Goal: Entertainment & Leisure: Consume media (video, audio)

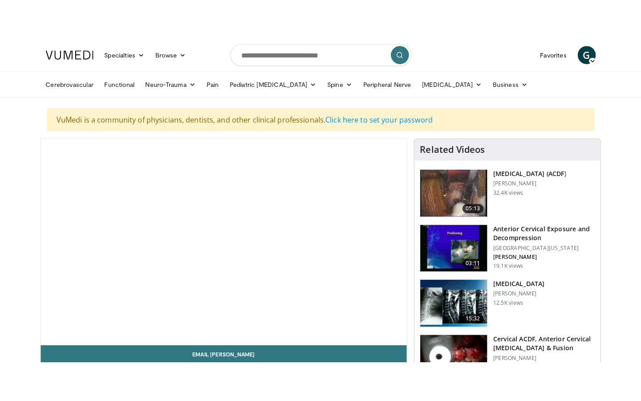
scroll to position [41, 0]
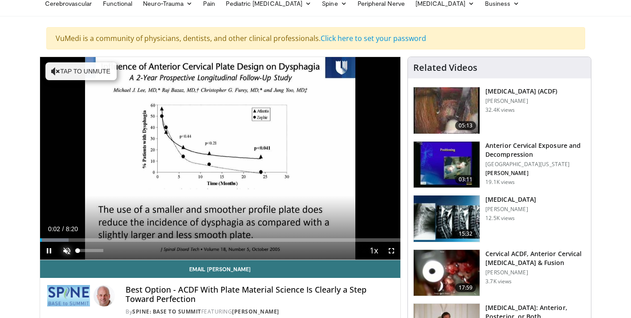
click at [68, 246] on span "Video Player" at bounding box center [67, 251] width 18 height 18
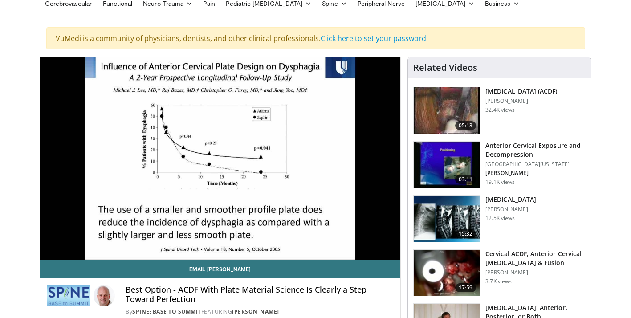
click at [81, 237] on div "10 seconds Tap to unmute" at bounding box center [220, 158] width 361 height 203
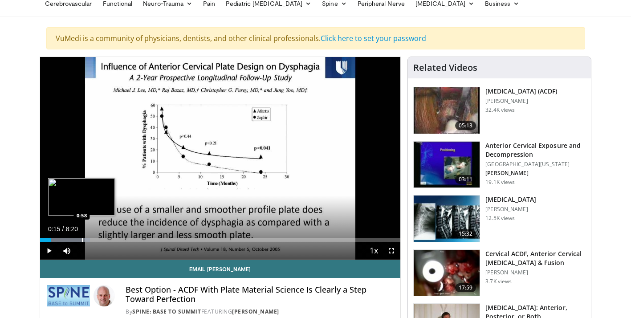
click at [81, 237] on div "Loaded : 13.86% 0:15 0:58" at bounding box center [220, 237] width 361 height 8
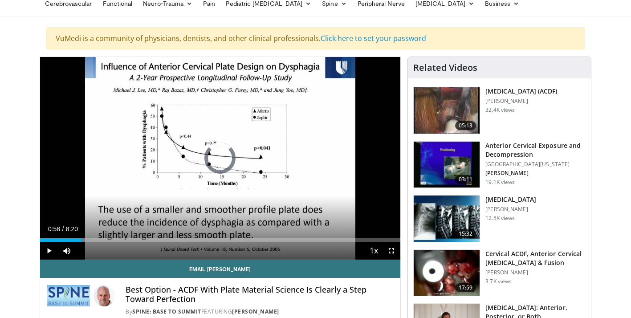
click at [81, 237] on div "Loaded : 13.86% 0:58 0:58" at bounding box center [220, 237] width 361 height 8
click at [51, 248] on span "Video Player" at bounding box center [49, 251] width 18 height 18
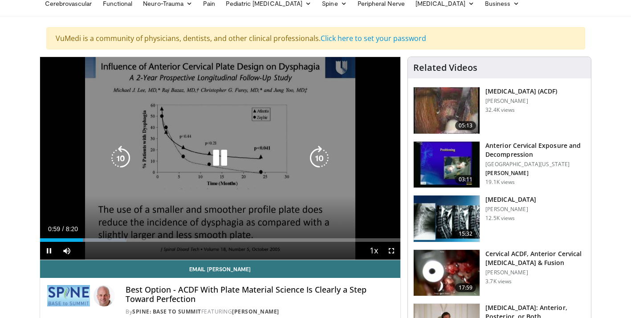
click at [119, 155] on icon "Video Player" at bounding box center [120, 158] width 25 height 25
click at [119, 156] on icon "Video Player" at bounding box center [120, 158] width 25 height 25
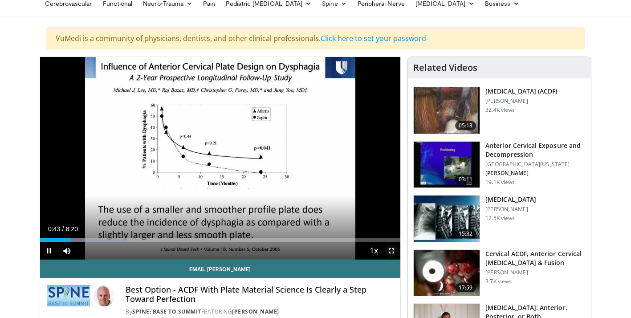
click at [395, 249] on span "Video Player" at bounding box center [392, 251] width 18 height 18
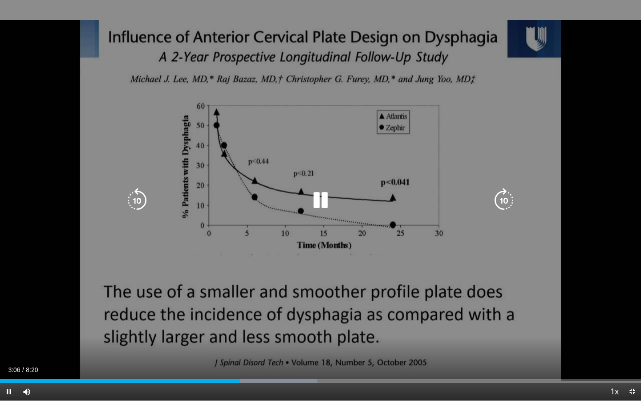
click at [324, 203] on icon "Video Player" at bounding box center [320, 200] width 25 height 25
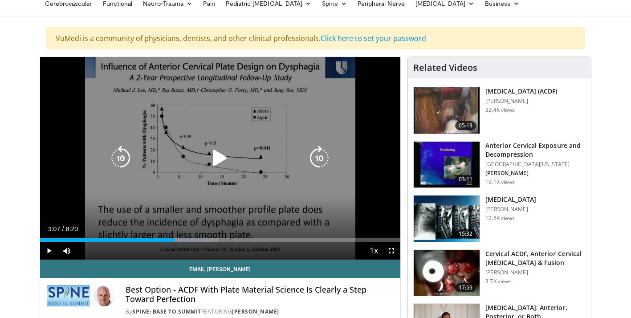
click at [216, 160] on icon "Video Player" at bounding box center [220, 158] width 25 height 25
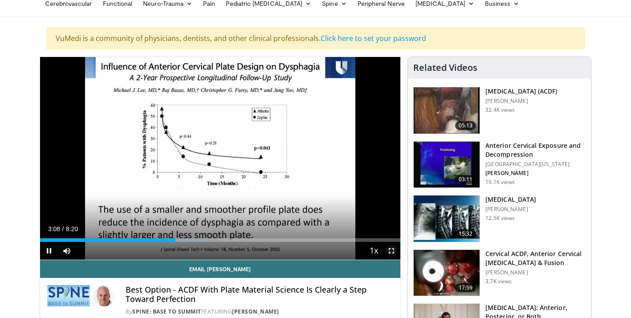
click at [392, 250] on span "Video Player" at bounding box center [392, 251] width 18 height 18
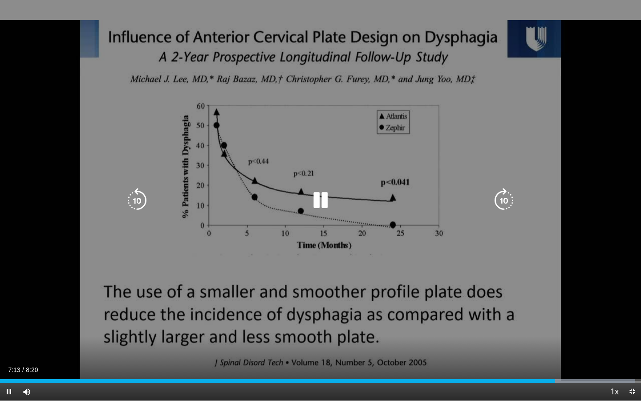
click at [146, 197] on icon "Video Player" at bounding box center [137, 200] width 25 height 25
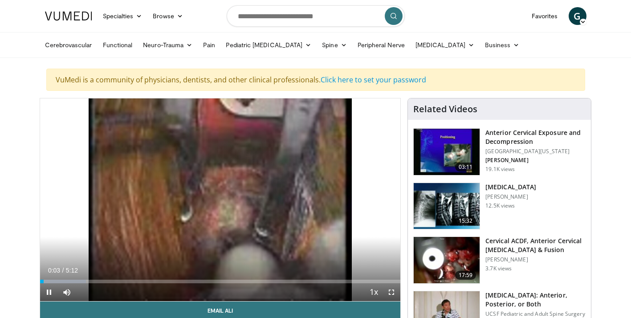
click at [290, 268] on div "Current Time 0:03 / Duration 5:12" at bounding box center [220, 270] width 361 height 8
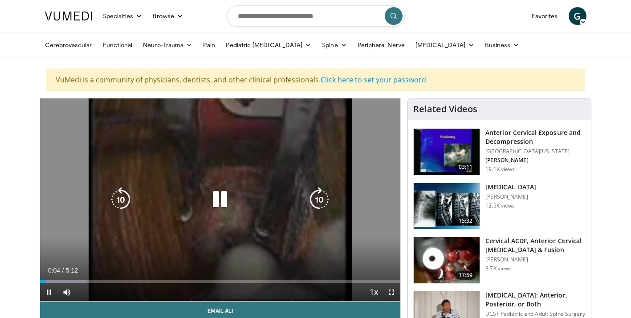
click at [217, 208] on icon "Video Player" at bounding box center [220, 199] width 25 height 25
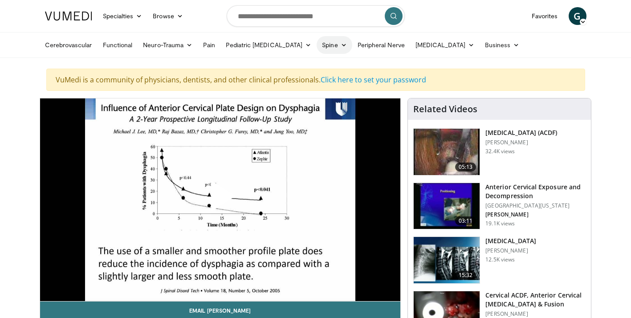
click at [324, 46] on link "Spine" at bounding box center [334, 45] width 35 height 18
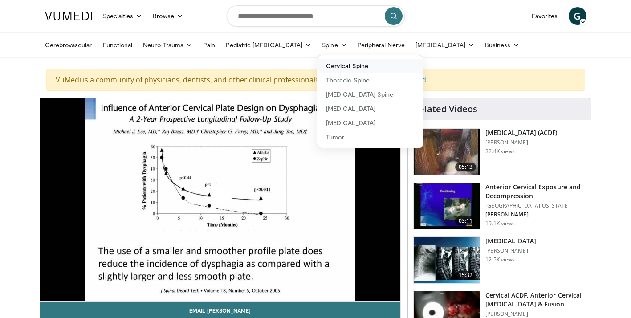
click at [323, 62] on link "Cervical Spine" at bounding box center [370, 66] width 106 height 14
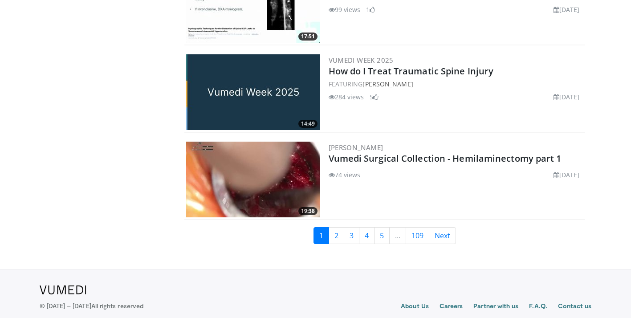
scroll to position [2084, 0]
